Goal: Transaction & Acquisition: Purchase product/service

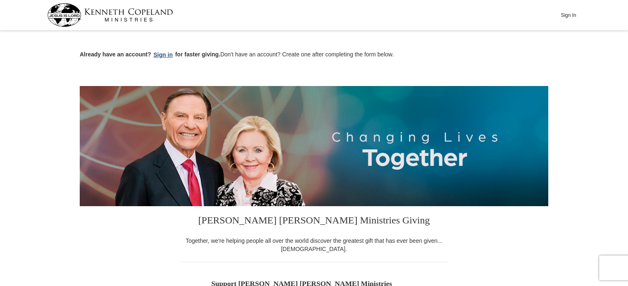
click at [168, 54] on button "Sign in" at bounding box center [163, 54] width 24 height 9
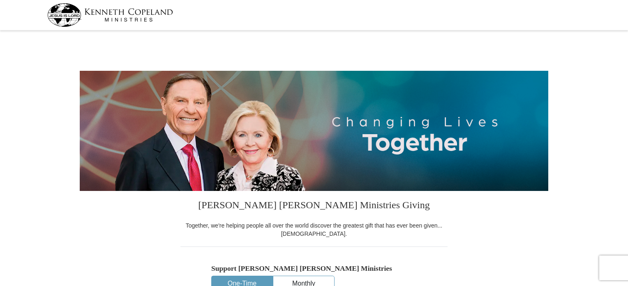
select select "TX"
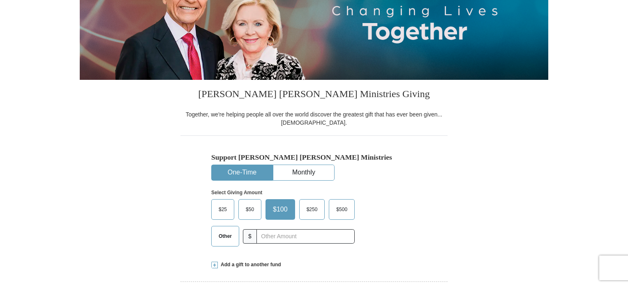
scroll to position [123, 0]
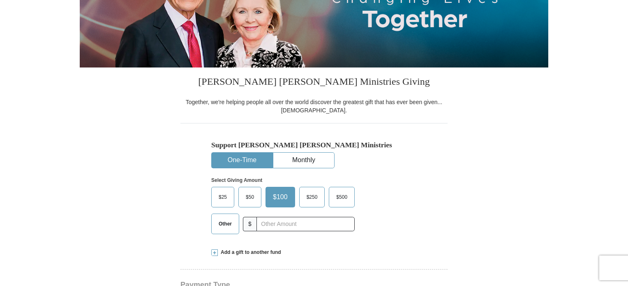
click at [230, 220] on span "Other" at bounding box center [225, 224] width 21 height 12
click at [0, 0] on input "Other" at bounding box center [0, 0] width 0 height 0
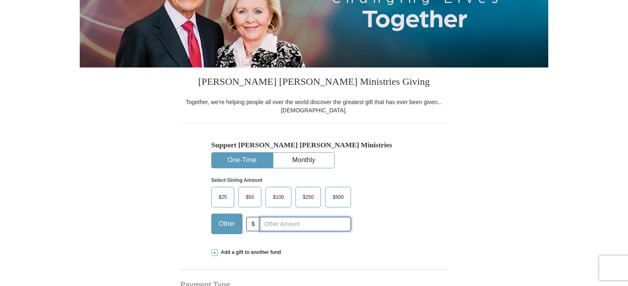
click at [273, 223] on input "text" at bounding box center [305, 224] width 91 height 14
type input "40"
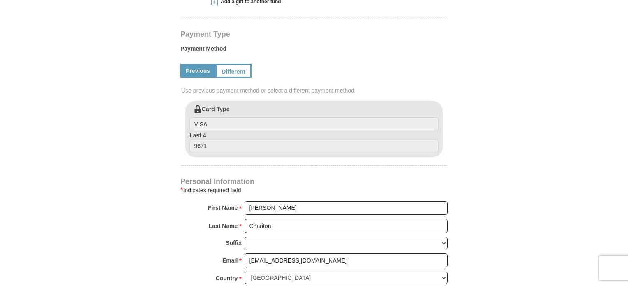
scroll to position [370, 0]
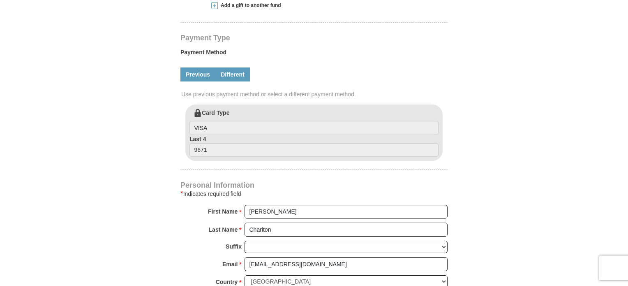
click at [245, 81] on link "Different" at bounding box center [232, 74] width 35 height 14
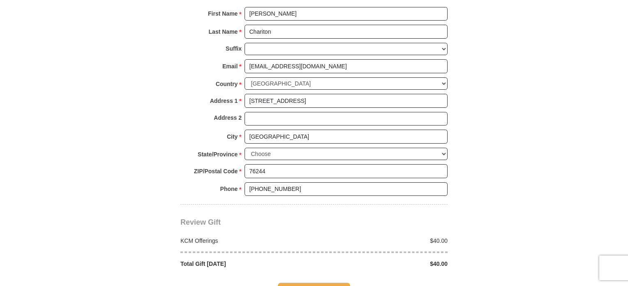
scroll to position [699, 0]
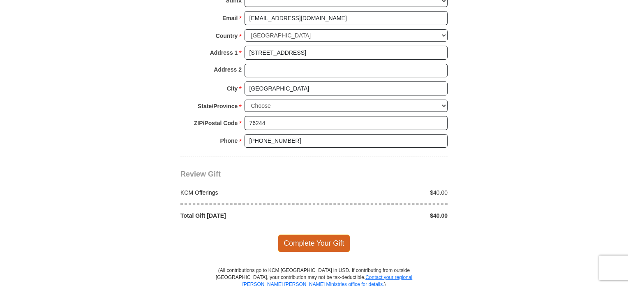
click at [336, 236] on span "Complete Your Gift" at bounding box center [314, 242] width 73 height 17
